Goal: Check status: Check status

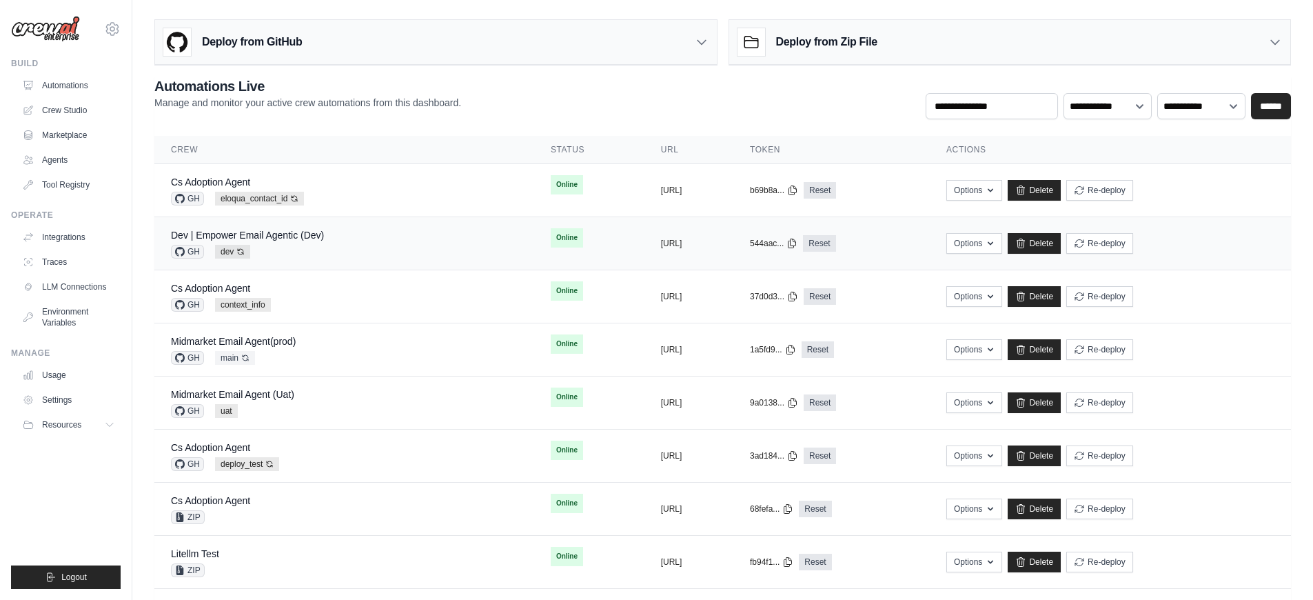
click at [322, 252] on div "GH dev Auto-deploy enabled" at bounding box center [247, 252] width 153 height 14
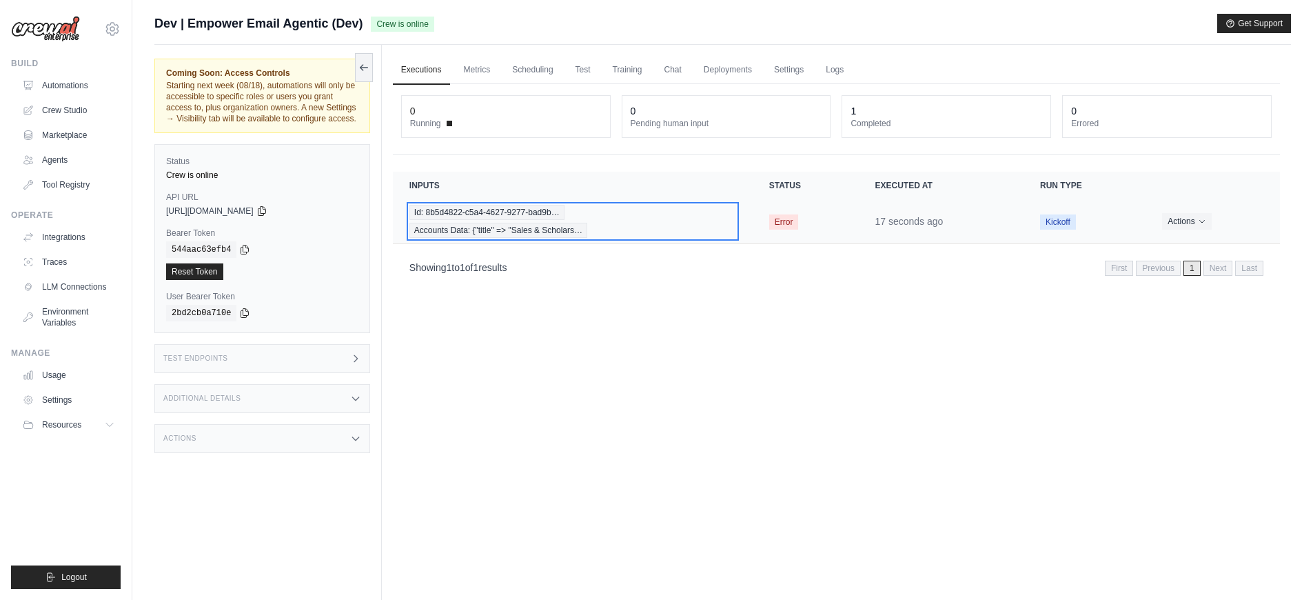
click at [651, 231] on div "Id: 8b5d4822-c5a4-4627-9277-bad9b… Accounts Data: {"title" => "Sales & Scholars…" at bounding box center [572, 221] width 327 height 33
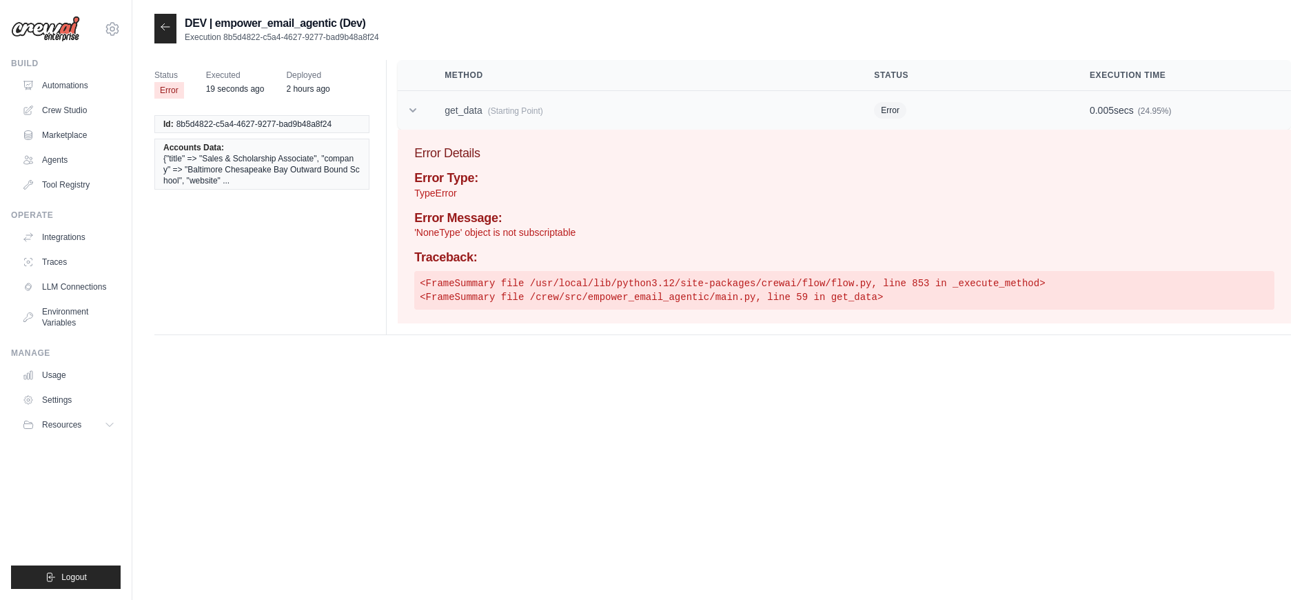
click at [526, 117] on td "get_data (Starting Point)" at bounding box center [642, 110] width 429 height 39
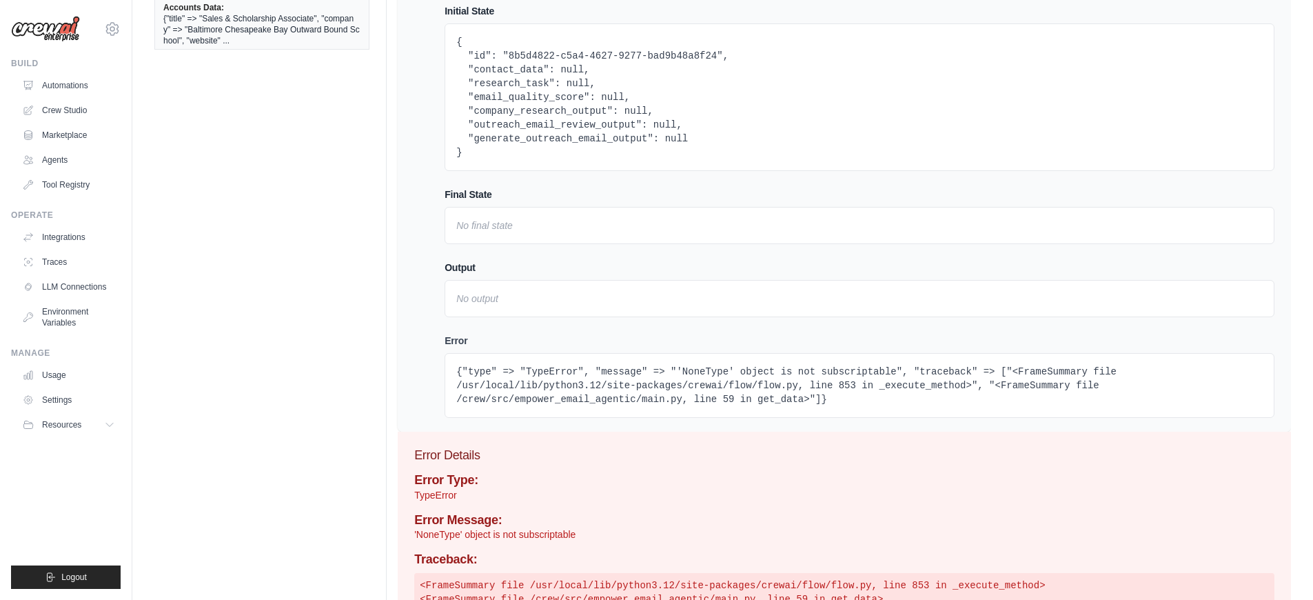
scroll to position [205, 0]
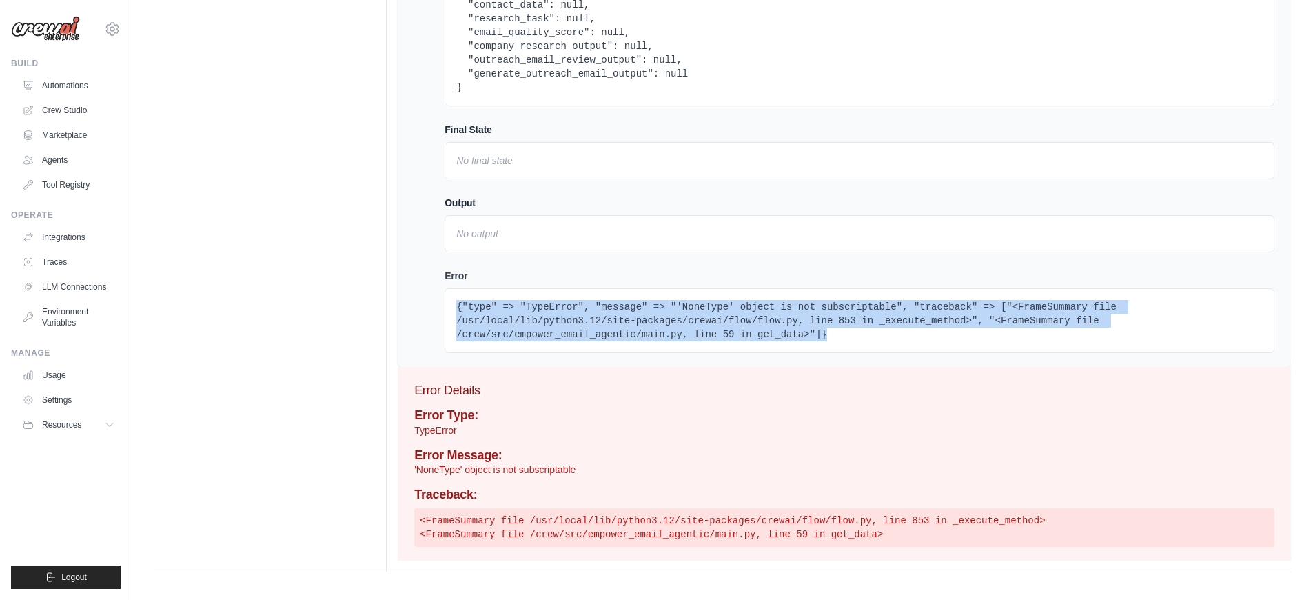
drag, startPoint x: 832, startPoint y: 336, endPoint x: 436, endPoint y: 298, distance: 397.3
click at [436, 298] on td "Initial State { "id": "8b5d4822-c5a4-4627-9277-bad9b48a8f24", "contact_data": n…" at bounding box center [859, 147] width 863 height 442
copy pre "{"type" => "TypeError", "message" => "'NoneType' object is not subscriptable", …"
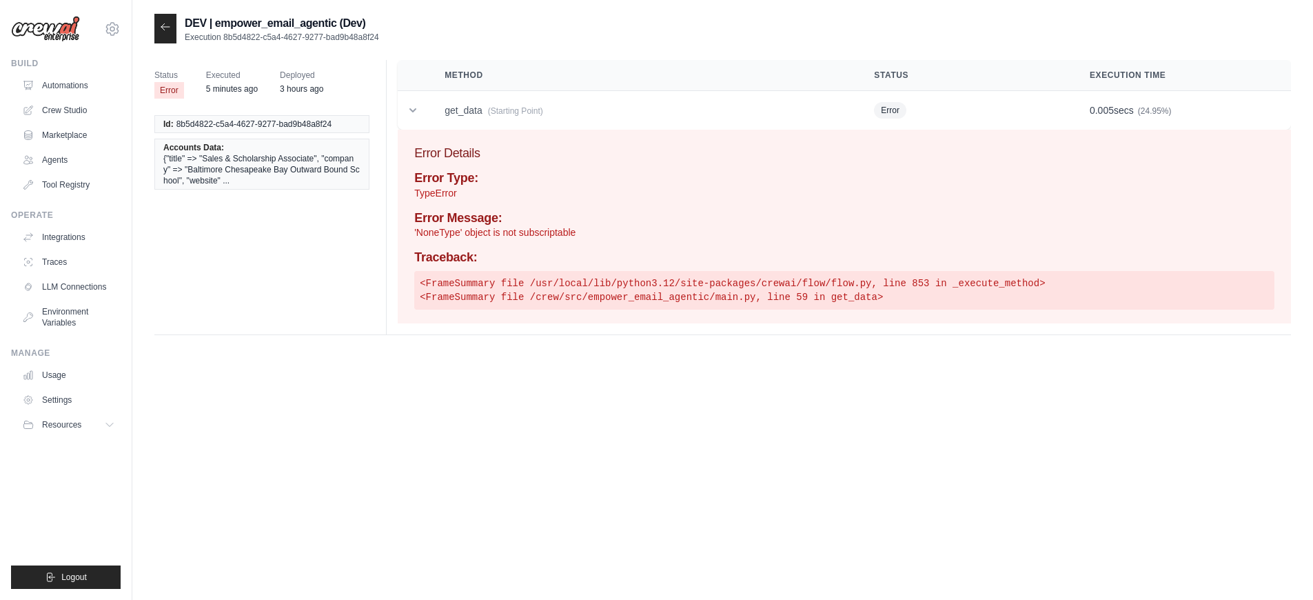
click at [172, 31] on div at bounding box center [165, 29] width 22 height 30
click at [105, 83] on link "Automations" at bounding box center [70, 85] width 104 height 22
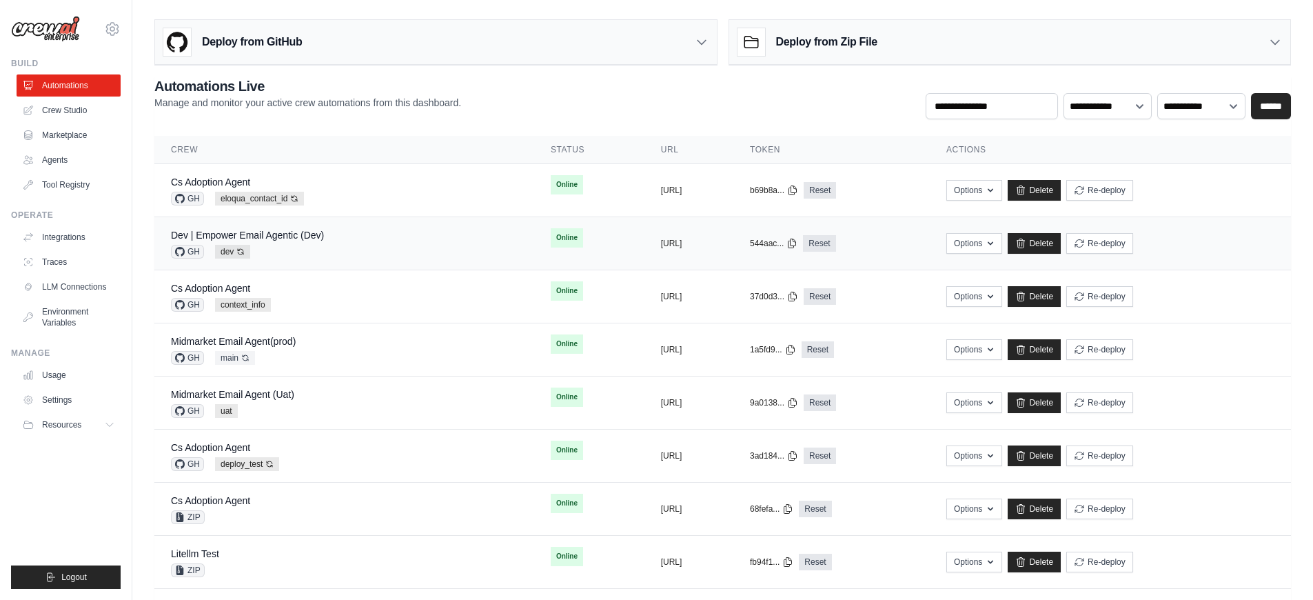
click at [394, 253] on div "Dev | Empower Email Agentic (Dev) GH dev Auto-deploy enabled" at bounding box center [344, 243] width 347 height 30
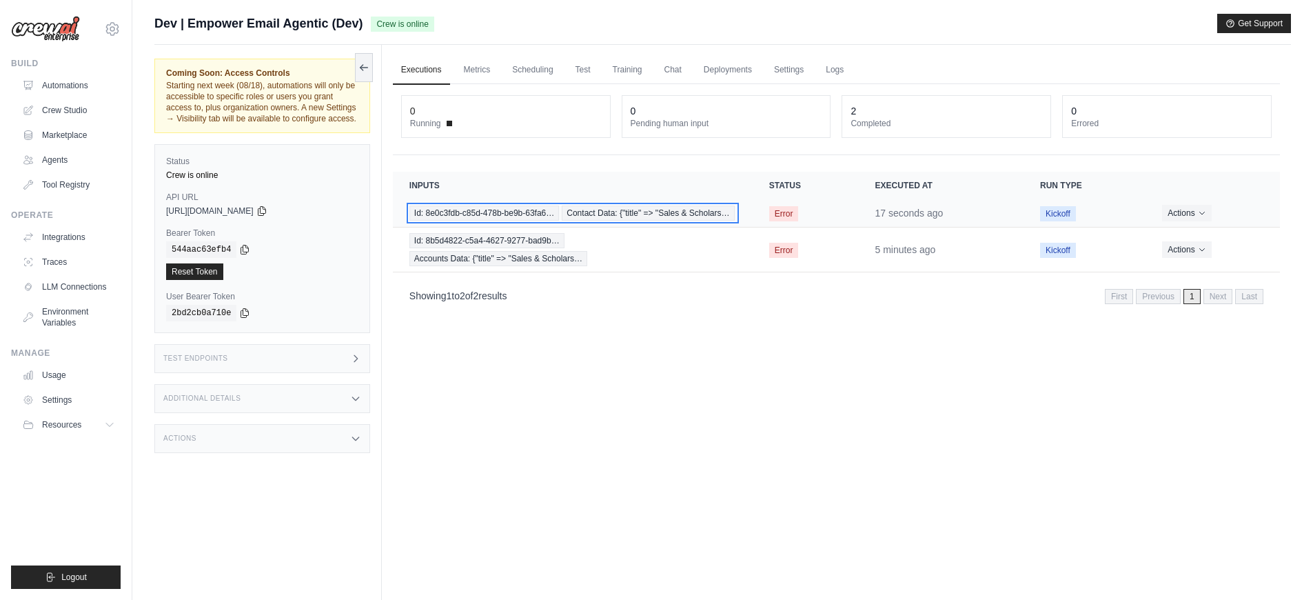
click at [520, 218] on span "Id: 8e0c3fdb-c85d-478b-be9b-63fa6…" at bounding box center [484, 212] width 150 height 15
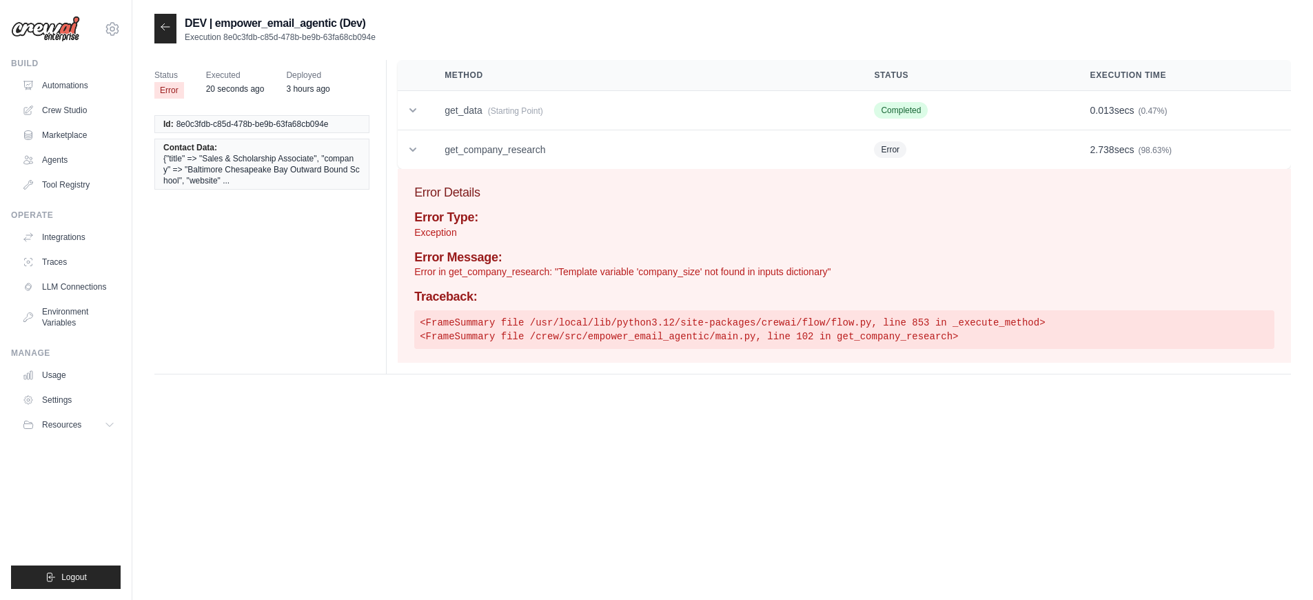
click at [656, 265] on p "Error in get_company_research: "Template variable 'company_size' not found in i…" at bounding box center [844, 272] width 860 height 14
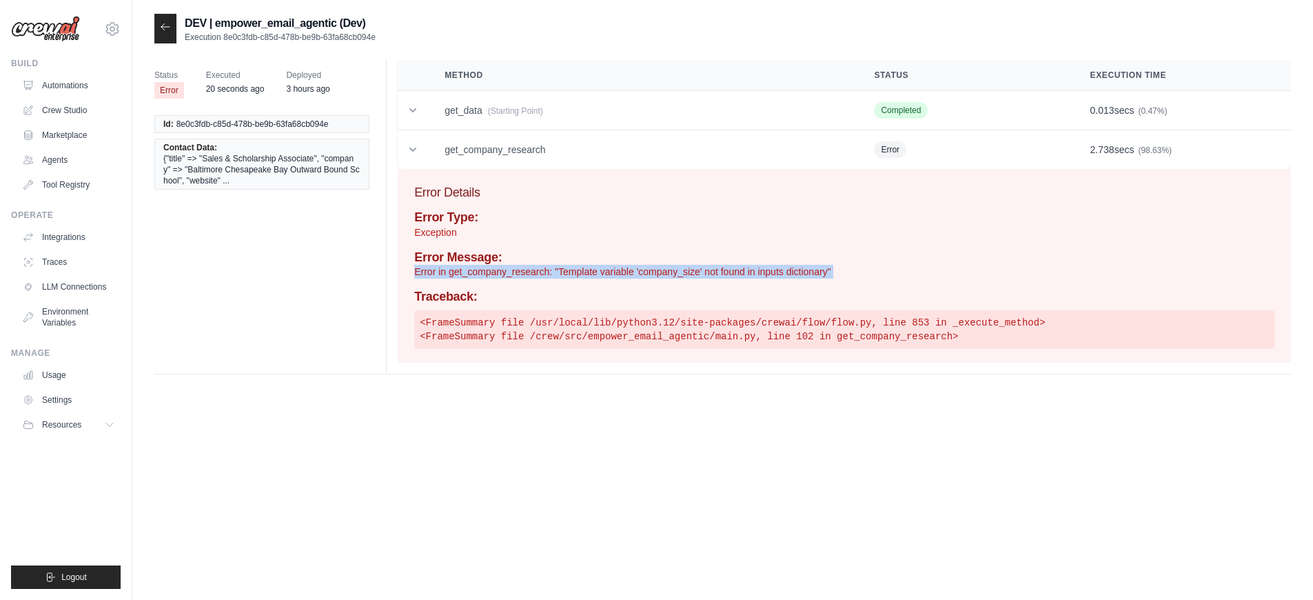
click at [656, 265] on p "Error in get_company_research: "Template variable 'company_size' not found in i…" at bounding box center [844, 272] width 860 height 14
click at [645, 265] on p "Error in get_company_research: "Template variable 'company_size' not found in i…" at bounding box center [844, 272] width 860 height 14
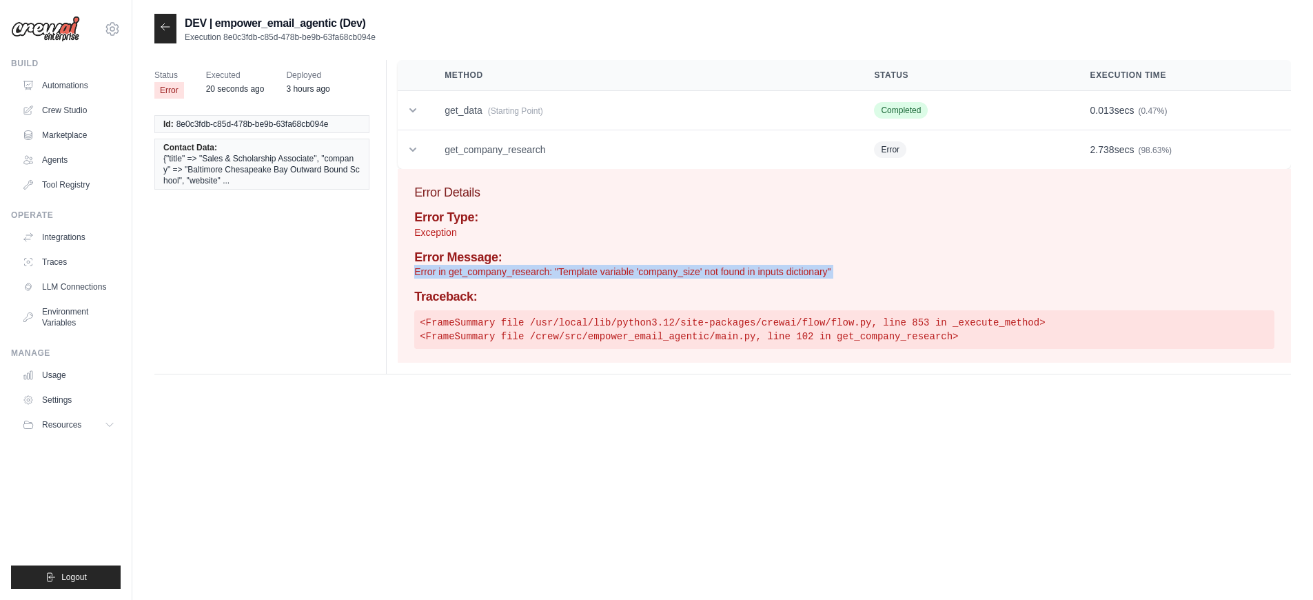
copy div "Error in get_company_research: "Template variable 'company_size' not found in i…"
